Goal: Information Seeking & Learning: Learn about a topic

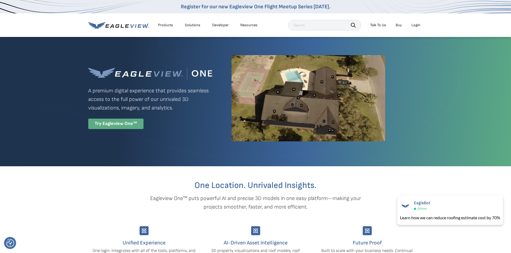
click at [130, 122] on div "Try Eagleview One™" at bounding box center [115, 124] width 55 height 10
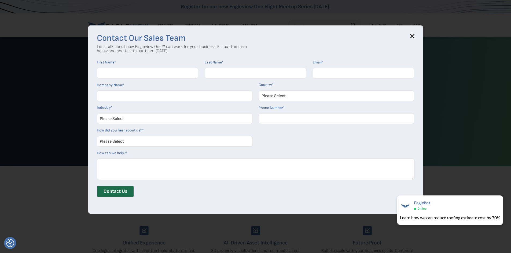
click at [412, 33] on div "Contact Our Sales Team Let's talk about how Eagleview One™ can work for your bu…" at bounding box center [255, 119] width 334 height 188
click at [418, 34] on div "Contact Our Sales Team Let's talk about how Eagleview One™ can work for your bu…" at bounding box center [255, 119] width 334 height 188
click at [414, 36] on icon at bounding box center [412, 36] width 4 height 4
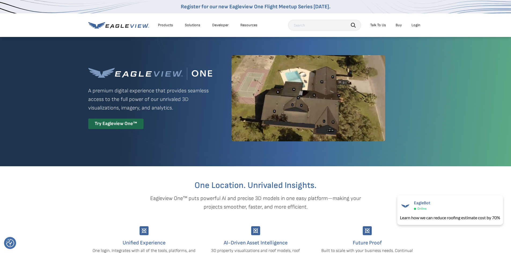
click at [128, 126] on div "Try Eagleview One™" at bounding box center [115, 124] width 55 height 10
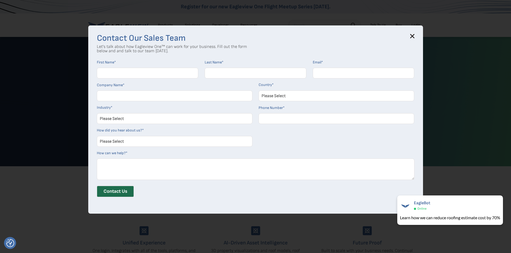
click at [414, 37] on icon at bounding box center [412, 36] width 4 height 4
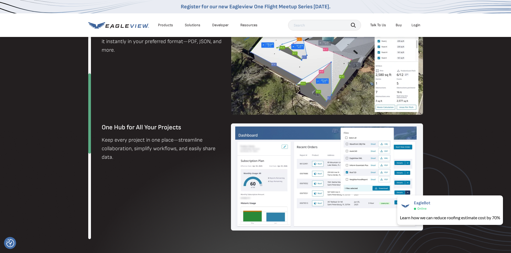
scroll to position [643, 0]
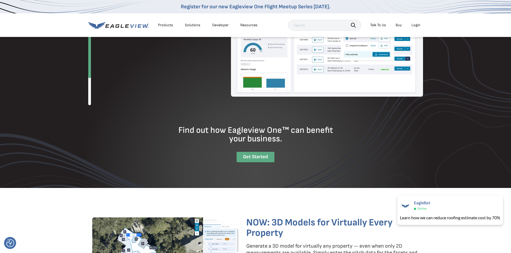
click at [265, 159] on div "Get Started" at bounding box center [255, 157] width 38 height 10
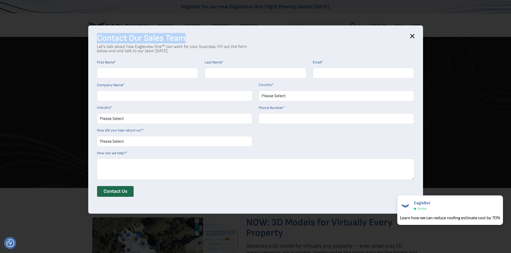
click at [415, 35] on div "Contact Our Sales Team Let's talk about how Eagleview One™ can work for your bu…" at bounding box center [255, 119] width 334 height 188
click at [413, 38] on icon at bounding box center [412, 36] width 4 height 4
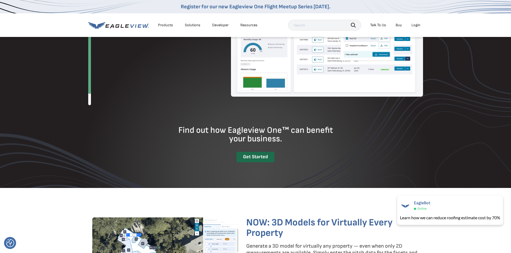
scroll to position [858, 0]
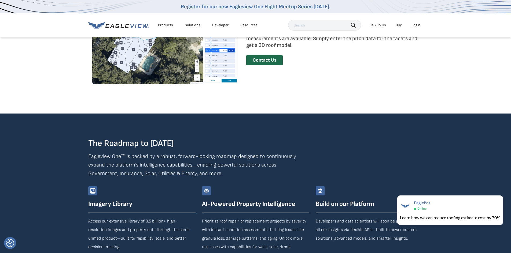
click at [184, 73] on img at bounding box center [165, 43] width 146 height 81
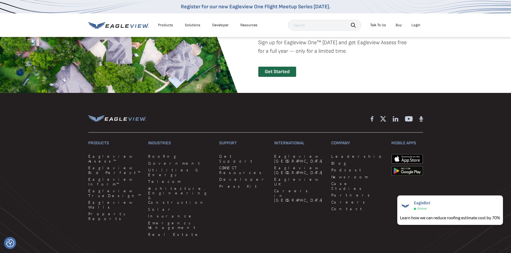
scroll to position [1267, 0]
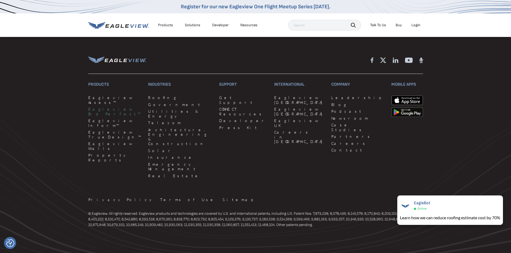
click at [107, 107] on link "Eagleview Bid Perfect™" at bounding box center [114, 111] width 53 height 9
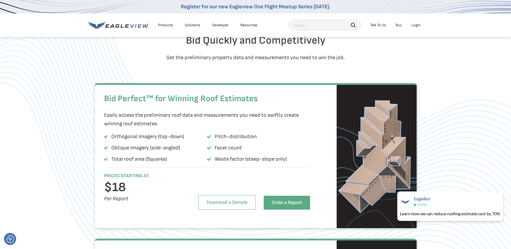
scroll to position [295, 0]
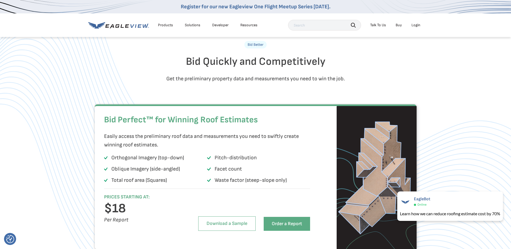
click at [166, 23] on div "Products" at bounding box center [165, 25] width 15 height 5
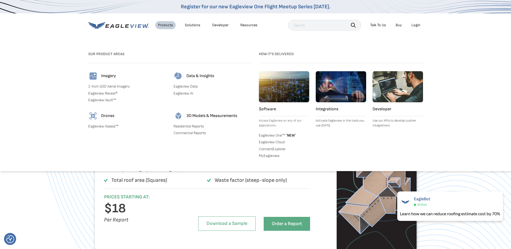
click at [248, 25] on div "Resources" at bounding box center [248, 25] width 17 height 5
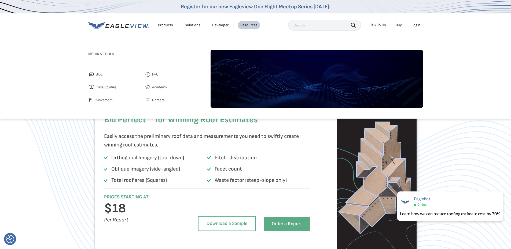
click at [248, 25] on div "Resources" at bounding box center [248, 25] width 17 height 5
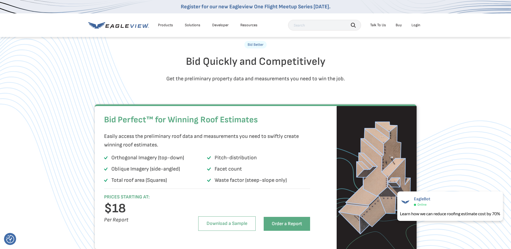
click at [247, 23] on div "Resources" at bounding box center [248, 25] width 17 height 5
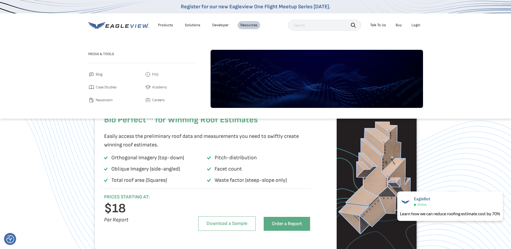
click at [160, 87] on span "Academy" at bounding box center [159, 87] width 15 height 6
